Goal: Task Accomplishment & Management: Manage account settings

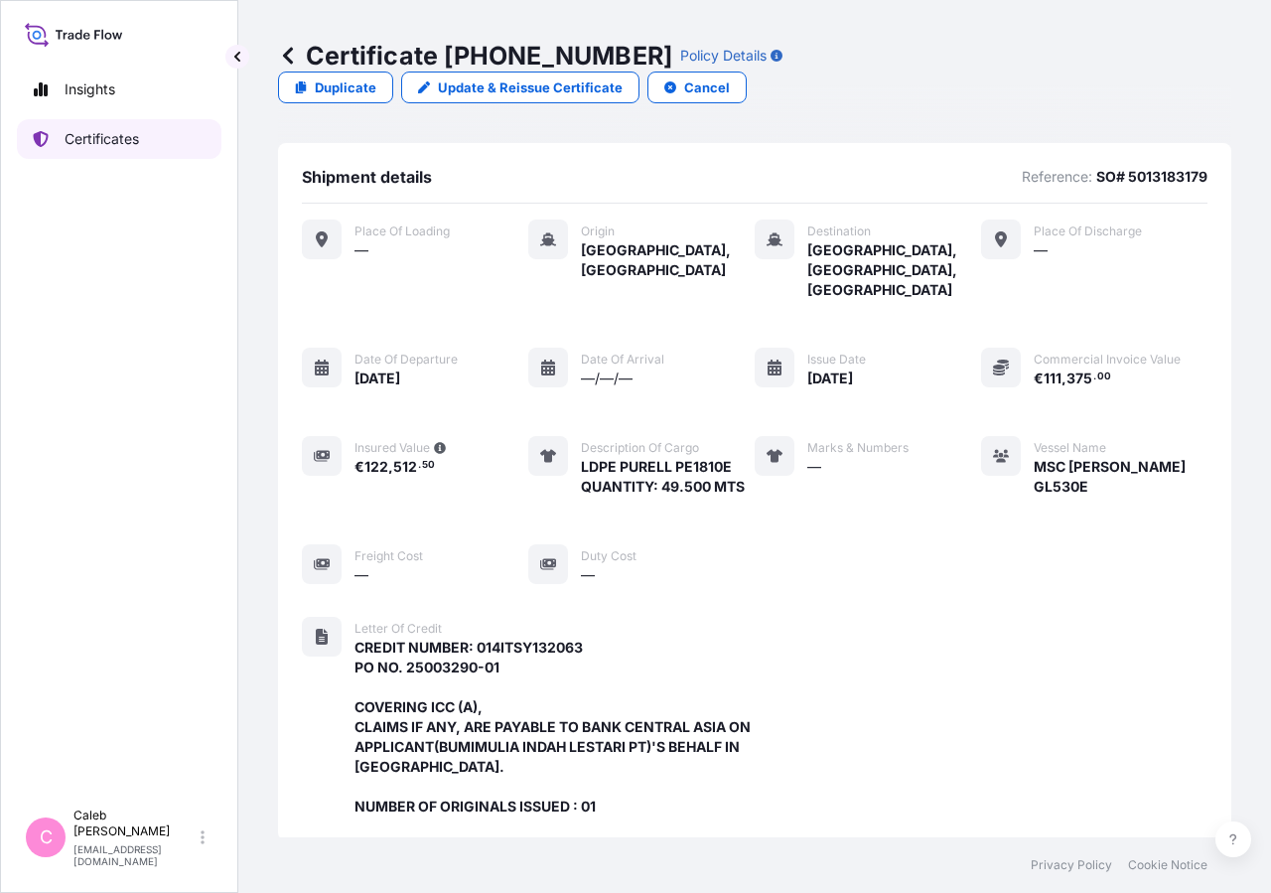
click at [105, 147] on p "Certificates" at bounding box center [102, 139] width 74 height 20
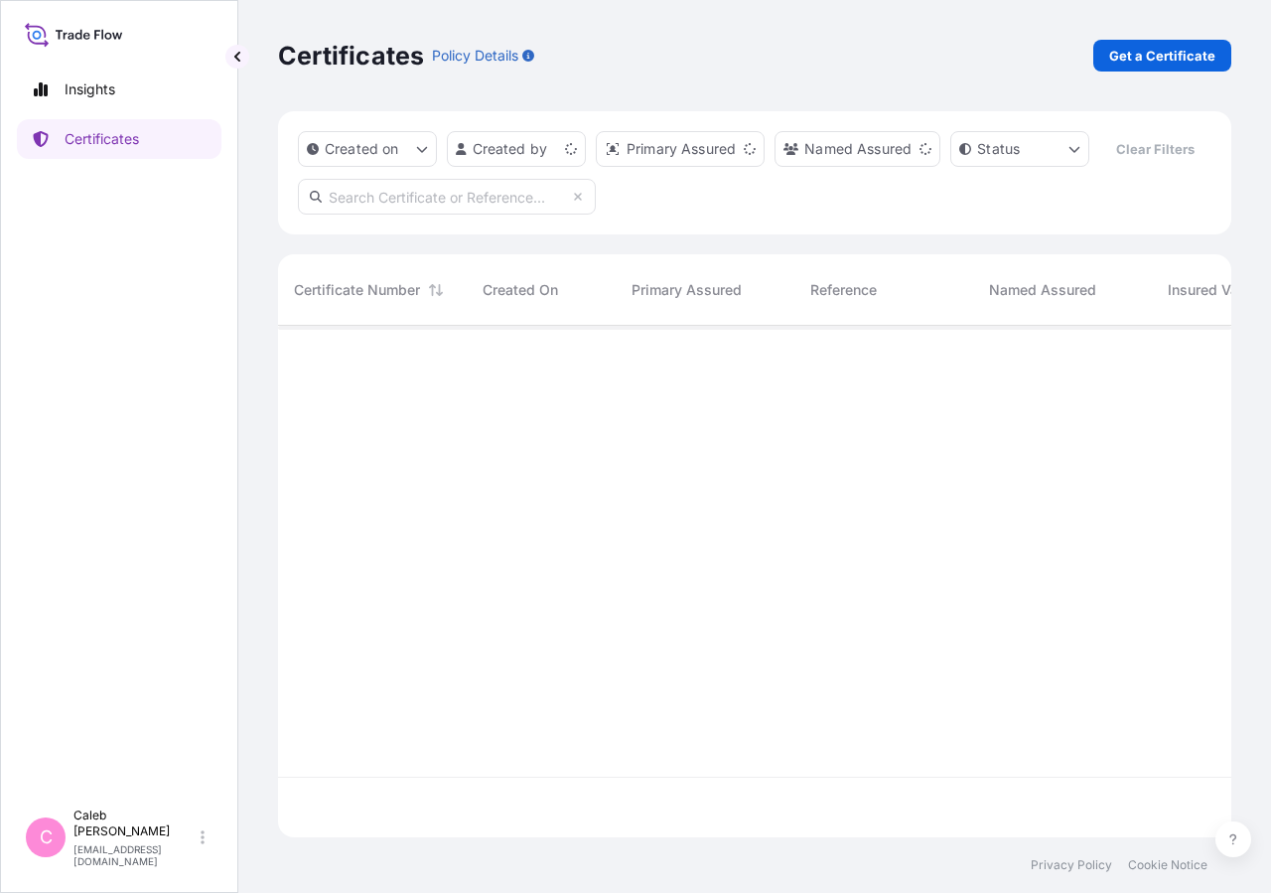
scroll to position [464, 936]
click at [418, 215] on input "text" at bounding box center [447, 197] width 298 height 36
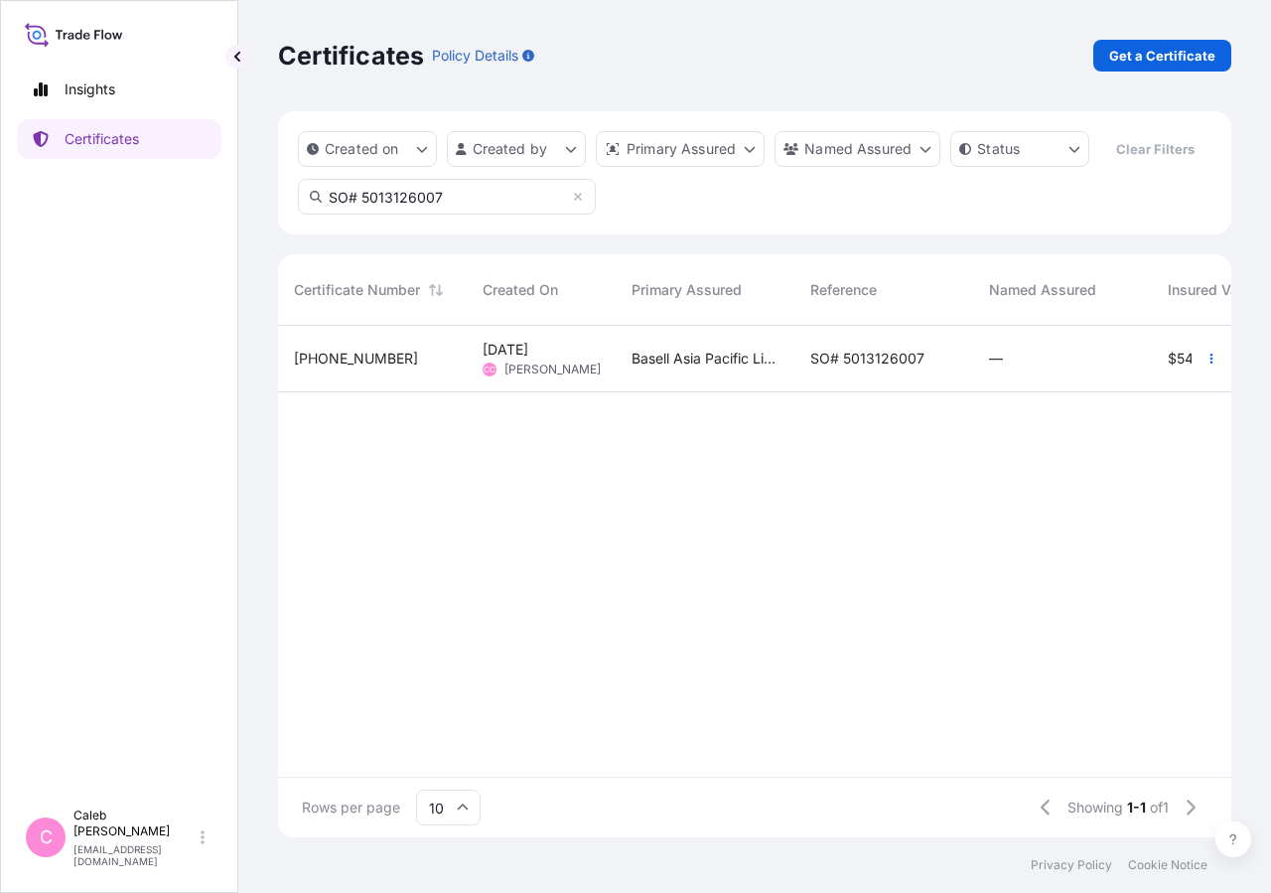
type input "SO# 5013126007"
click at [881, 368] on span "SO# 5013126007" at bounding box center [867, 359] width 114 height 20
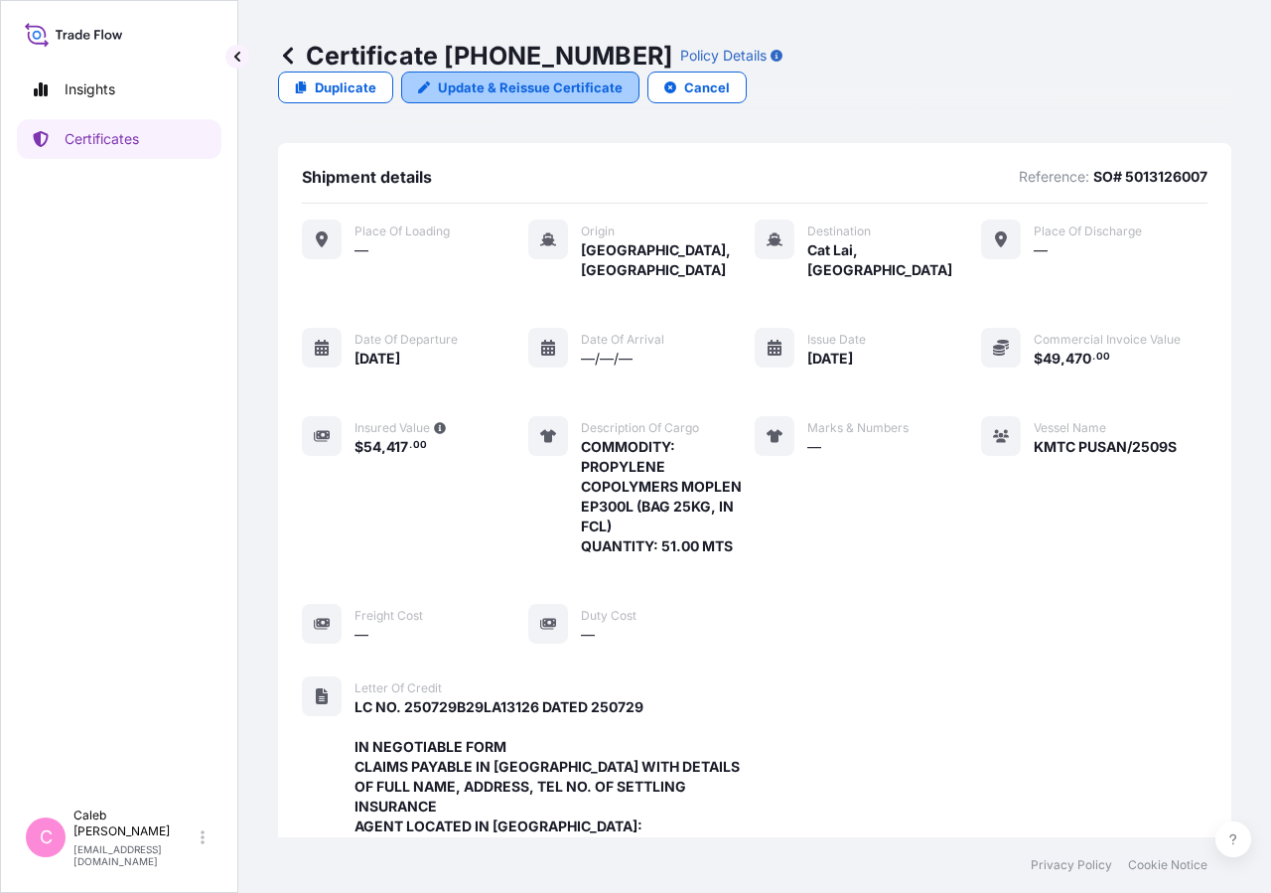
click at [623, 77] on p "Update & Reissue Certificate" at bounding box center [530, 87] width 185 height 20
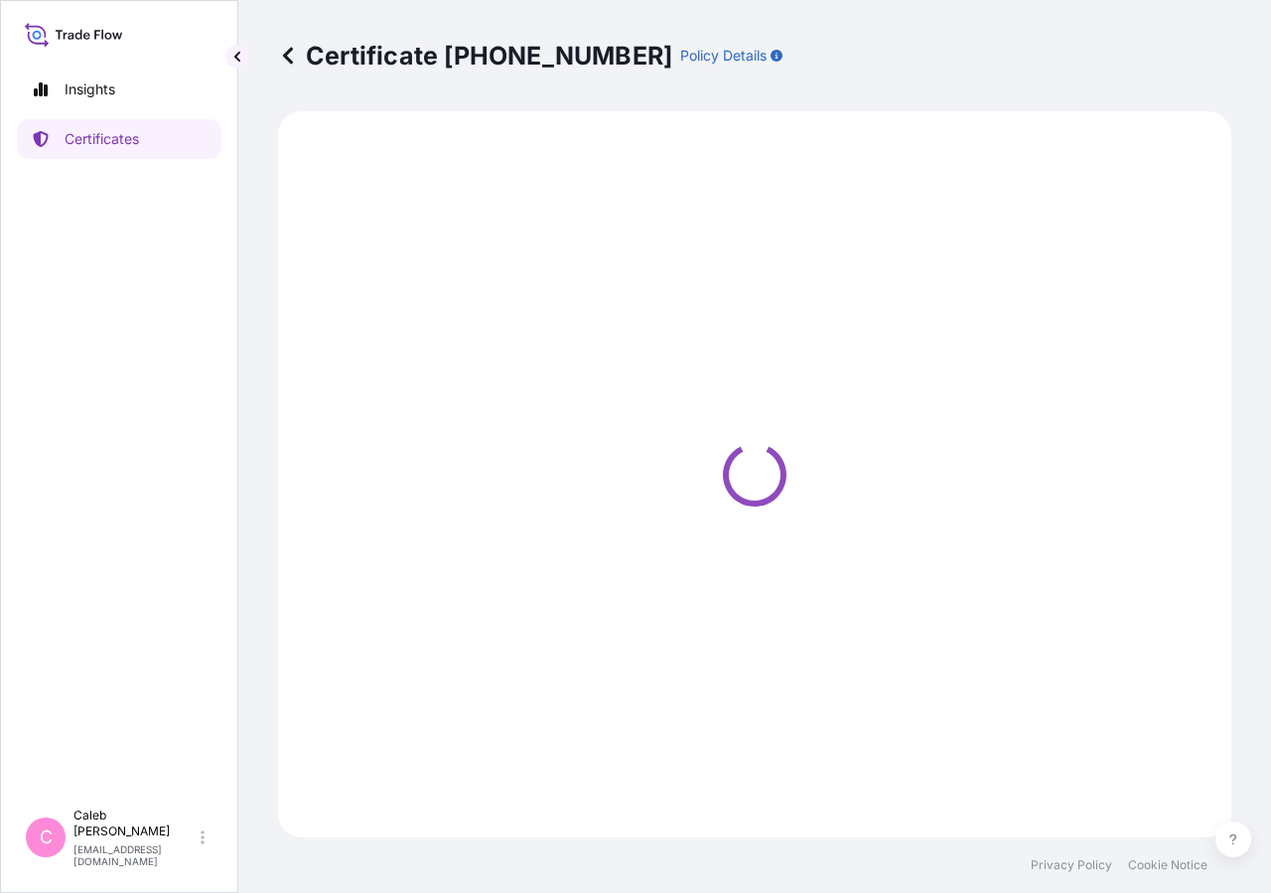
select select "Sea"
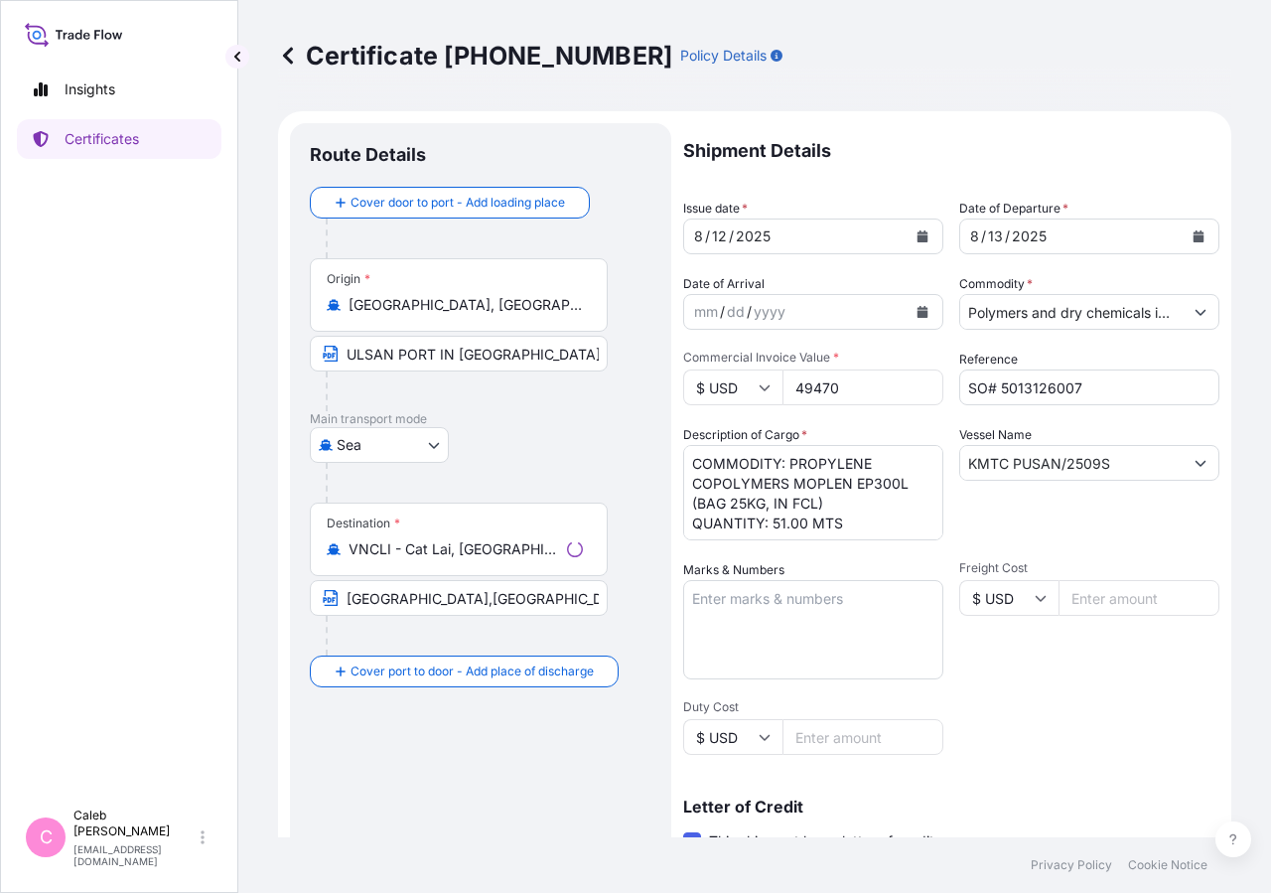
select select "32034"
drag, startPoint x: 353, startPoint y: 360, endPoint x: 665, endPoint y: 338, distance: 313.7
click at [665, 338] on div "Route Details Cover door to port - Add loading place Place of loading Road / [G…" at bounding box center [480, 699] width 381 height 1153
drag, startPoint x: 550, startPoint y: 438, endPoint x: 504, endPoint y: 540, distance: 112.4
click at [550, 441] on div "[GEOGRAPHIC_DATA]" at bounding box center [481, 445] width 342 height 36
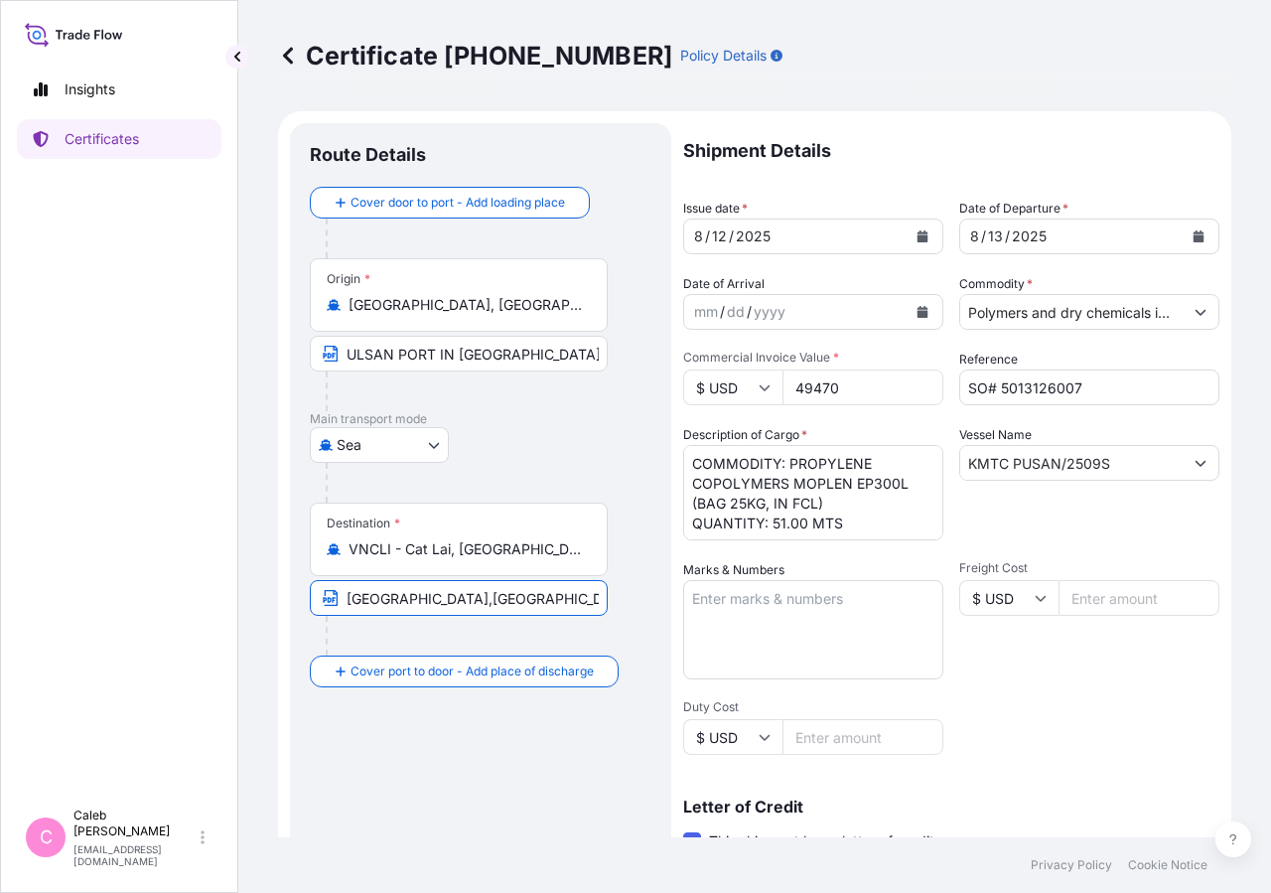
scroll to position [0, 327]
drag, startPoint x: 462, startPoint y: 600, endPoint x: 767, endPoint y: 588, distance: 305.1
click at [608, 588] on input "[GEOGRAPHIC_DATA],[GEOGRAPHIC_DATA] VIA [GEOGRAPHIC_DATA]; [GEOGRAPHIC_DATA],[G…" at bounding box center [459, 598] width 298 height 36
click at [843, 235] on div "[DATE]" at bounding box center [795, 236] width 222 height 36
click at [918, 232] on icon "Calendar" at bounding box center [923, 236] width 11 height 12
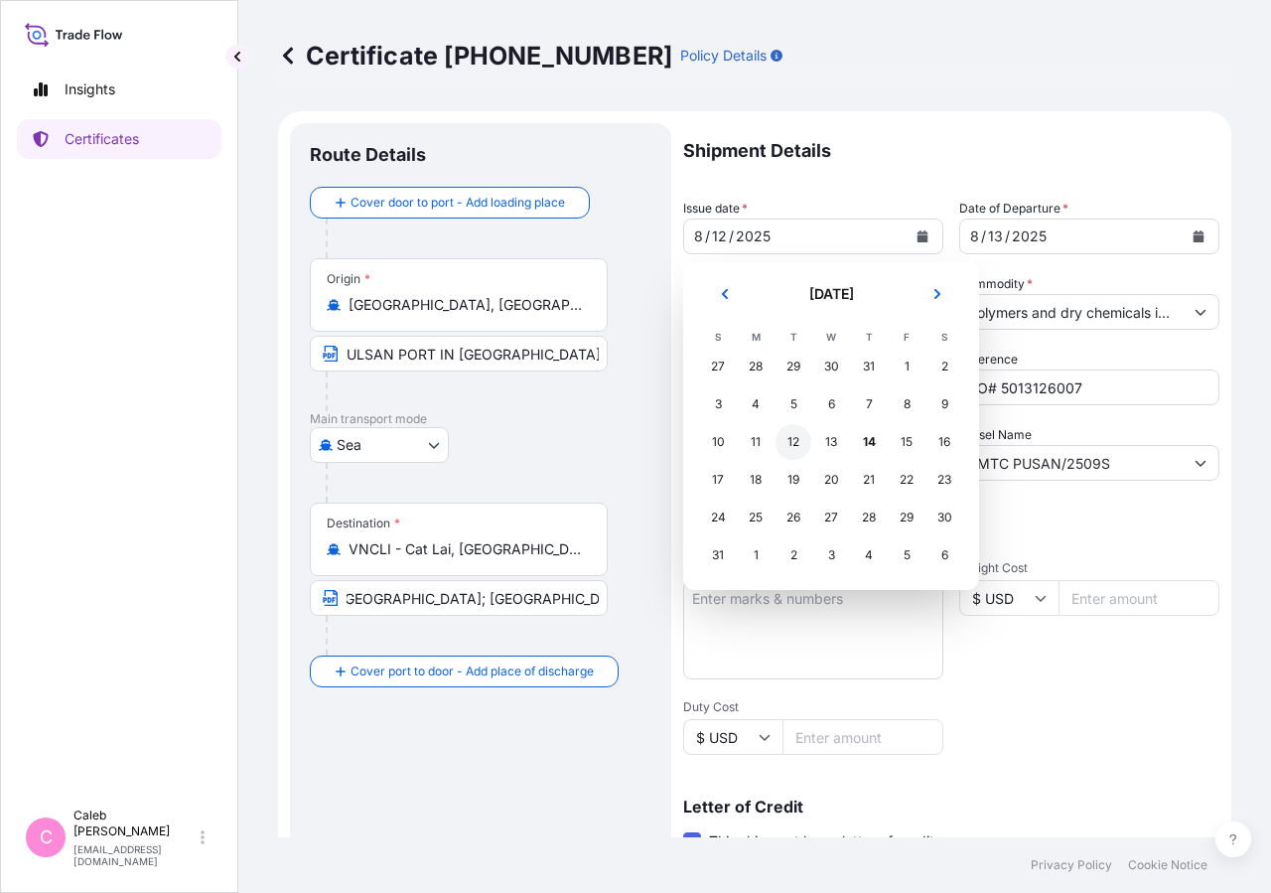
click at [792, 443] on div "12" at bounding box center [794, 442] width 36 height 36
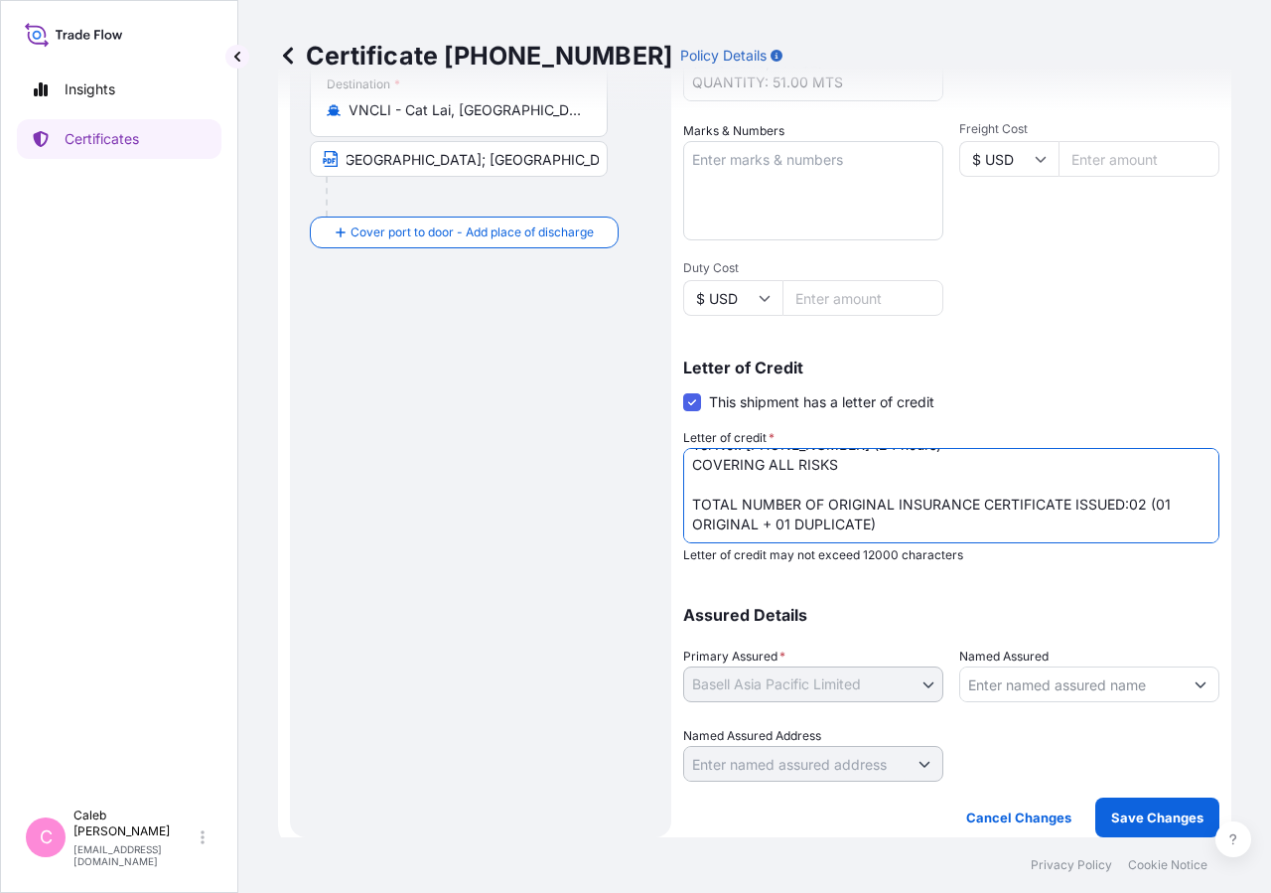
scroll to position [201, 0]
click at [1064, 503] on textarea "LC NO. 250729B29LA13126 DATED 250729 IN NEGOTIABLE FORM CLAIMS PAYABLE IN [GEOG…" at bounding box center [951, 495] width 536 height 95
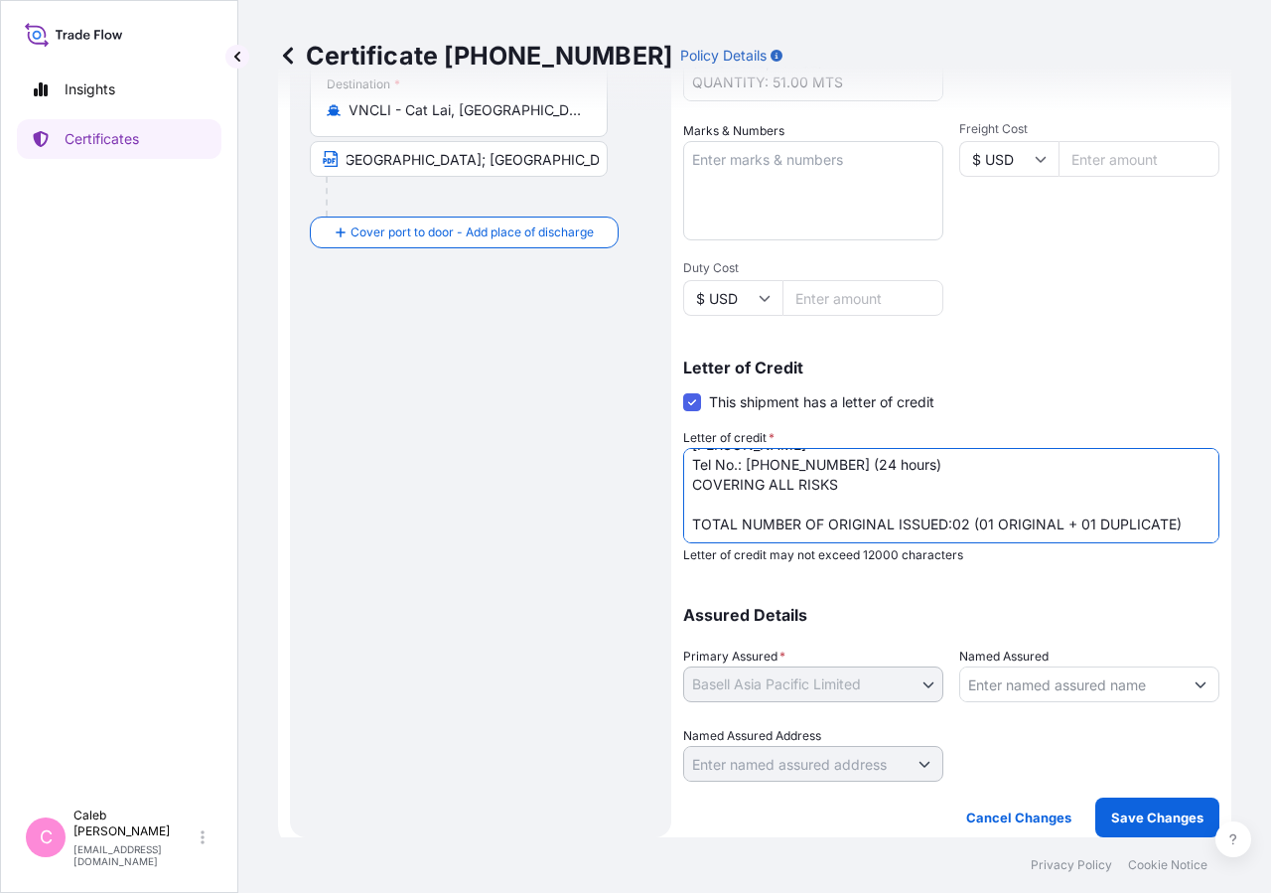
type textarea "LC NO. 250729B29LA13126 DATED 250729 IN NEGOTIABLE FORM CLAIMS PAYABLE IN [GEOG…"
click at [395, 791] on div "Certificate [PHONE_NUMBER] Policy Details Route Details Cover door to port - Ad…" at bounding box center [754, 418] width 1033 height 837
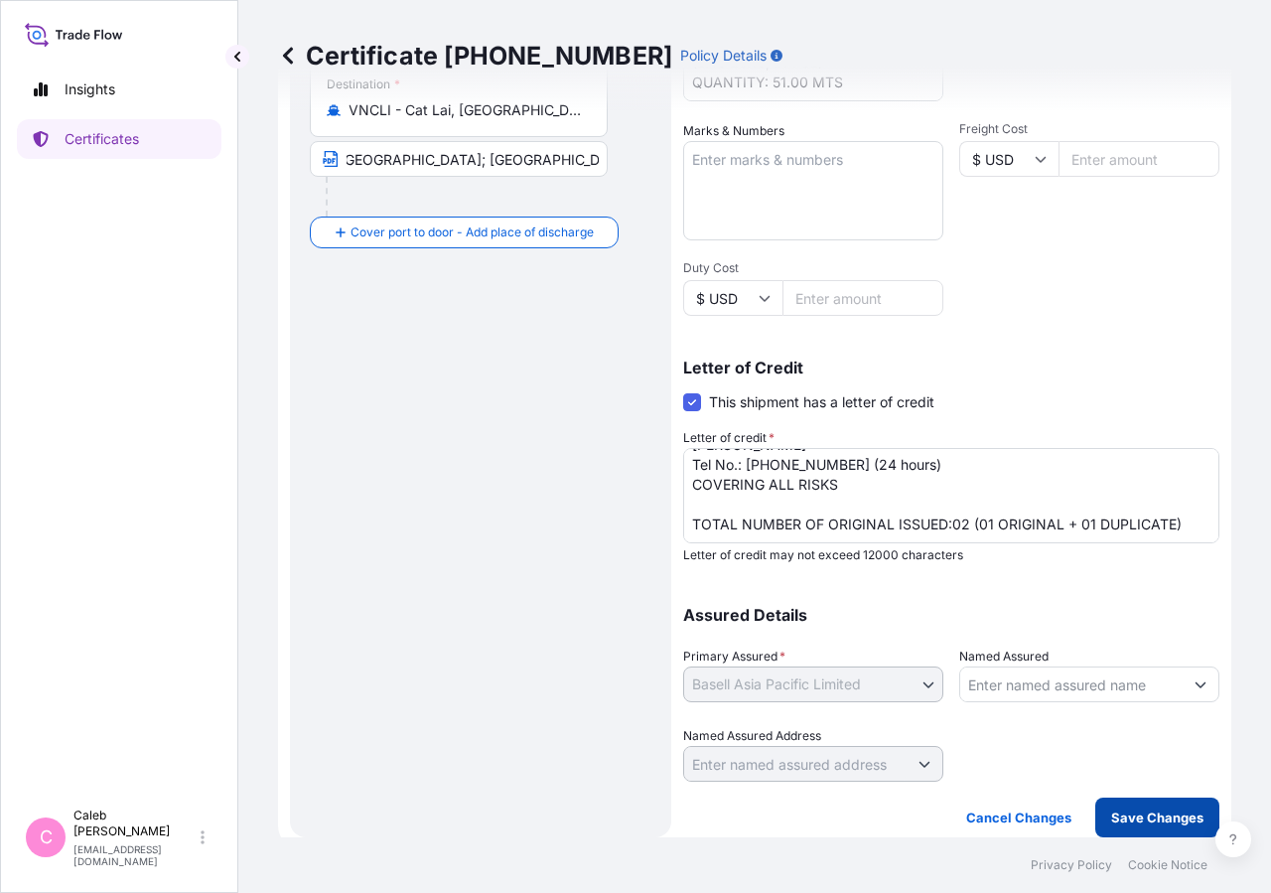
click at [1111, 814] on p "Save Changes" at bounding box center [1157, 817] width 92 height 20
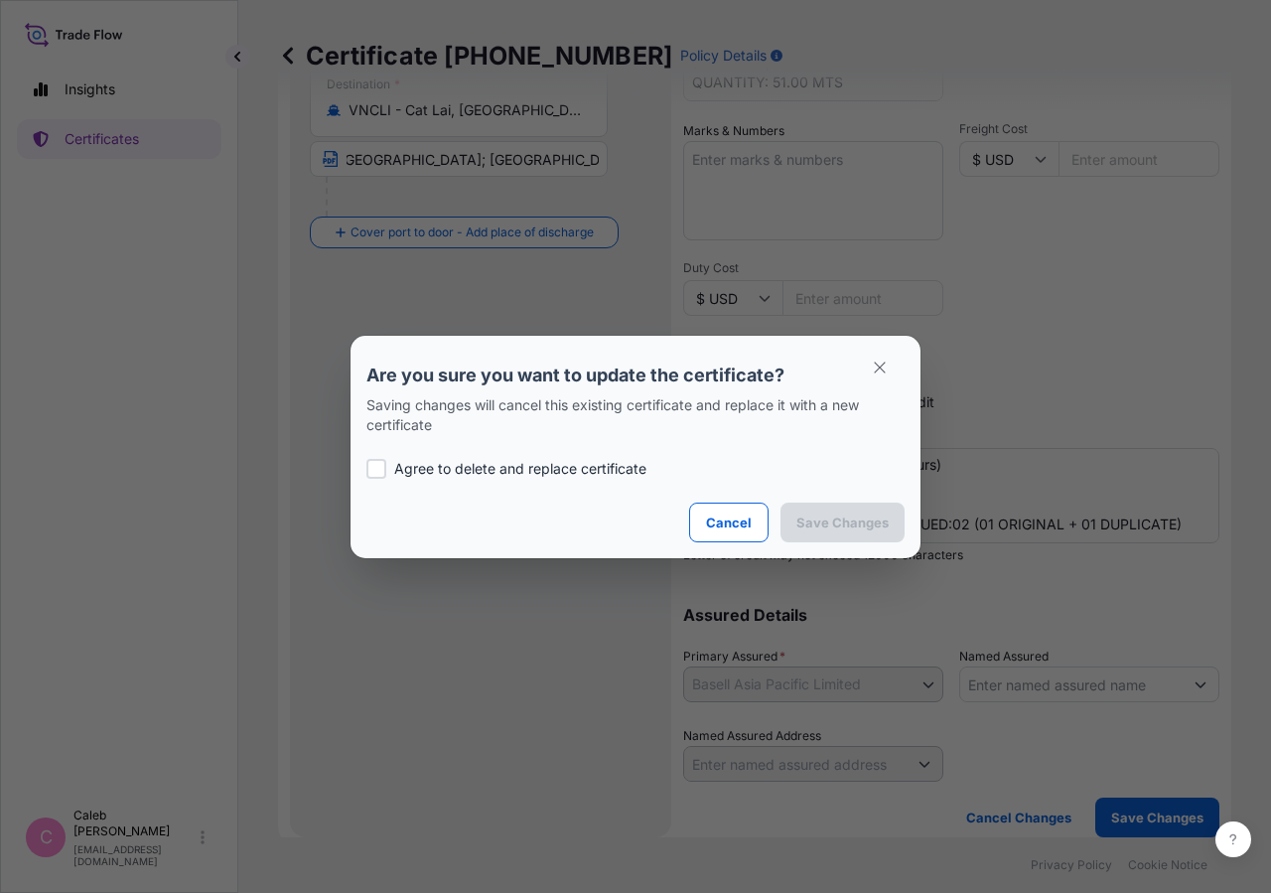
click at [395, 462] on p "Agree to delete and replace certificate" at bounding box center [520, 469] width 252 height 20
checkbox input "true"
click at [802, 511] on button "Save Changes" at bounding box center [843, 523] width 124 height 40
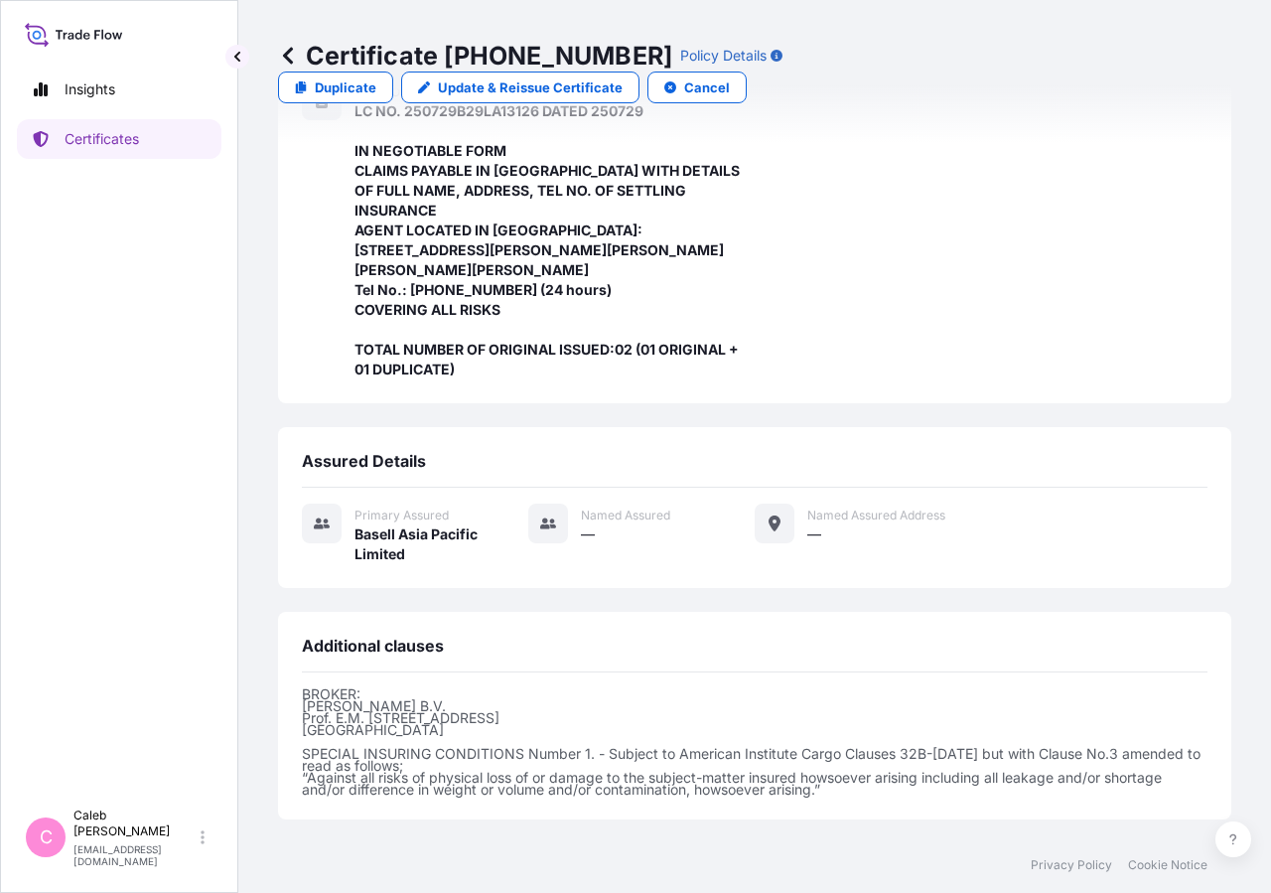
scroll to position [733, 0]
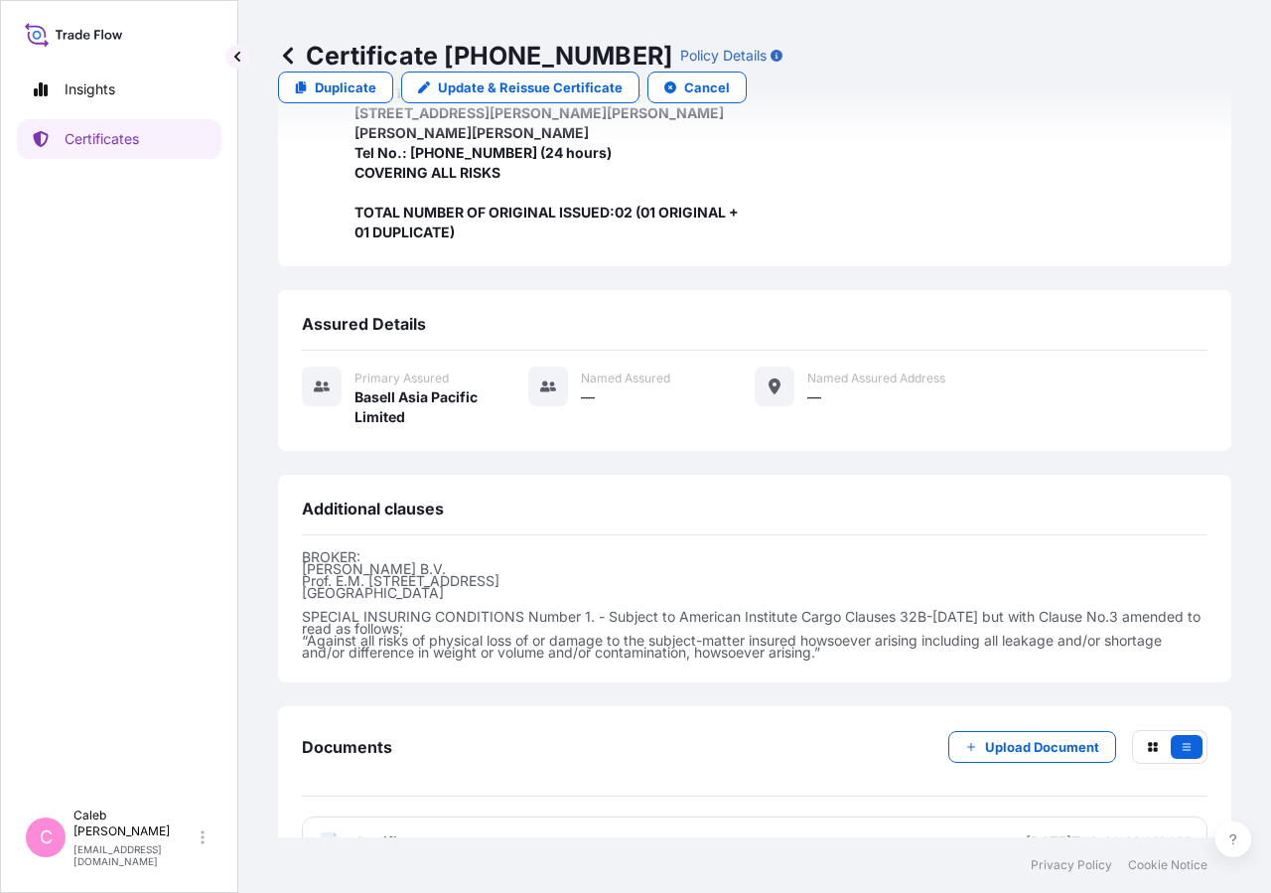
click at [377, 832] on span "Certificate" at bounding box center [391, 842] width 72 height 20
